Goal: Find specific page/section: Find specific page/section

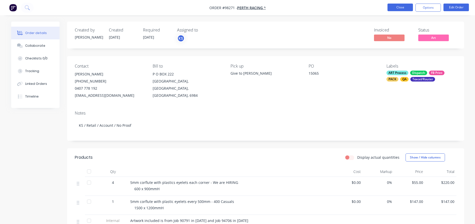
click at [396, 4] on button "Close" at bounding box center [399, 8] width 25 height 8
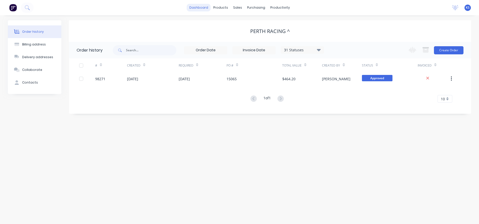
click at [198, 8] on link "dashboard" at bounding box center [199, 8] width 24 height 8
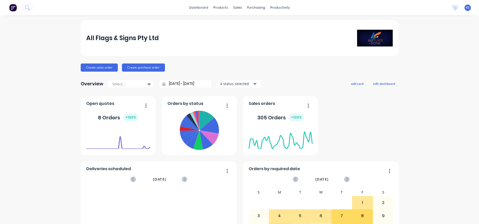
click at [35, 7] on div "dashboard products sales purchasing productivity dashboard products Product Cat…" at bounding box center [239, 7] width 479 height 15
click at [28, 7] on icon at bounding box center [27, 7] width 4 height 4
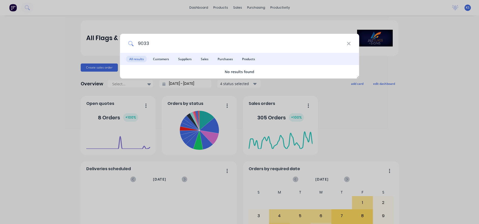
click at [141, 44] on input "9033" at bounding box center [240, 43] width 213 height 19
drag, startPoint x: 161, startPoint y: 46, endPoint x: 134, endPoint y: 39, distance: 27.7
click at [136, 40] on input "98033" at bounding box center [240, 43] width 213 height 19
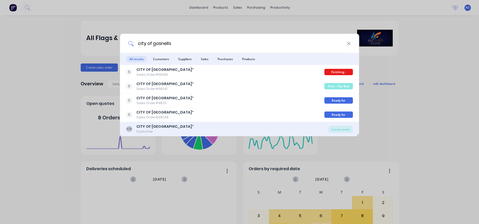
type input "city of gosnells"
click at [154, 128] on b "CITY OF [GEOGRAPHIC_DATA]" at bounding box center [163, 126] width 55 height 5
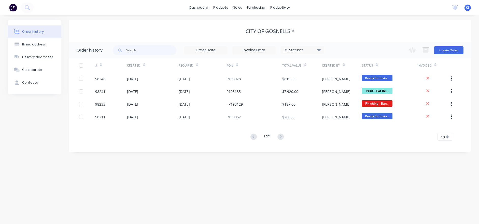
click at [321, 49] on div "31 Statuses" at bounding box center [302, 50] width 43 height 6
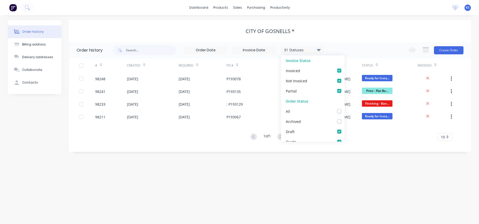
click at [344, 109] on label at bounding box center [344, 109] width 0 height 0
click at [344, 110] on input "checkbox" at bounding box center [346, 111] width 4 height 5
checkbox input "true"
click at [216, 138] on div "1 of 1 10 5 10 15 20 25 30 35" at bounding box center [267, 137] width 396 height 7
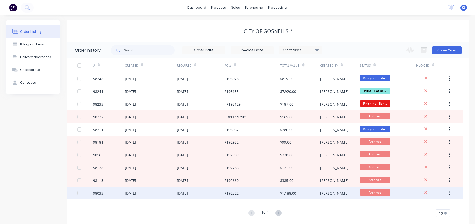
click at [97, 193] on div "98033" at bounding box center [98, 193] width 10 height 5
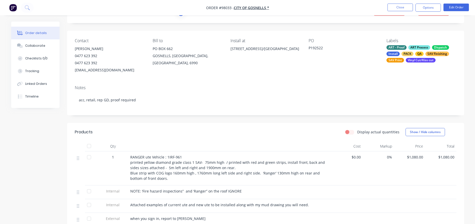
scroll to position [51, 0]
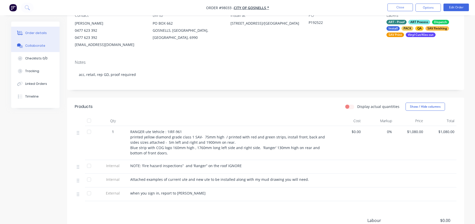
click at [38, 47] on div "Collaborate" at bounding box center [35, 46] width 20 height 5
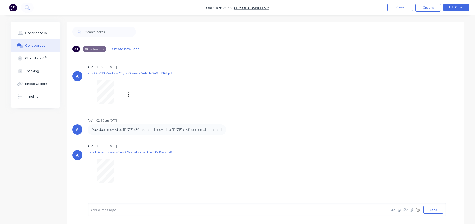
click at [93, 96] on div at bounding box center [106, 91] width 32 height 23
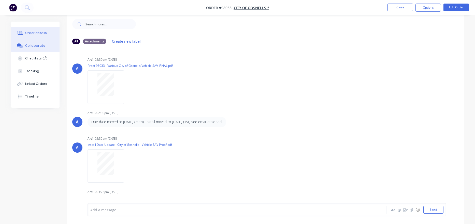
click at [23, 31] on icon at bounding box center [20, 33] width 6 height 5
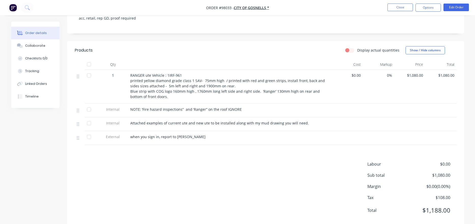
scroll to position [109, 0]
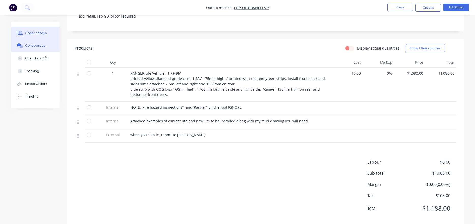
click at [30, 49] on button "Collaborate" at bounding box center [35, 45] width 48 height 13
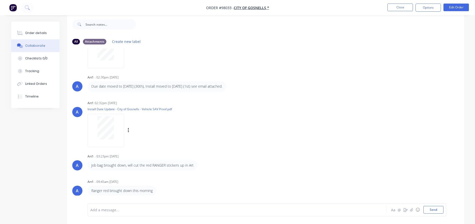
scroll to position [8, 0]
